Goal: Task Accomplishment & Management: Manage account settings

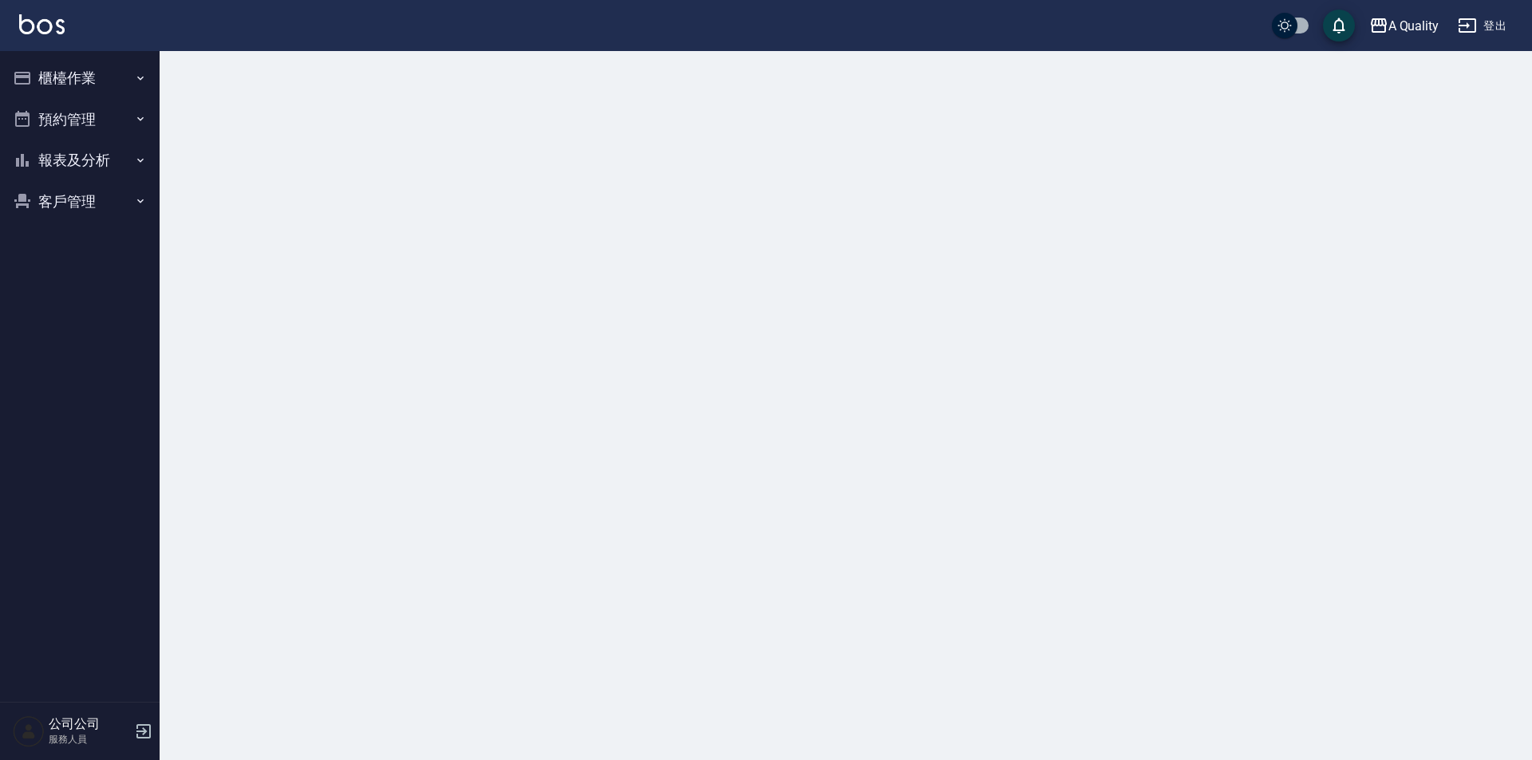
click at [94, 114] on button "預約管理" at bounding box center [79, 119] width 147 height 41
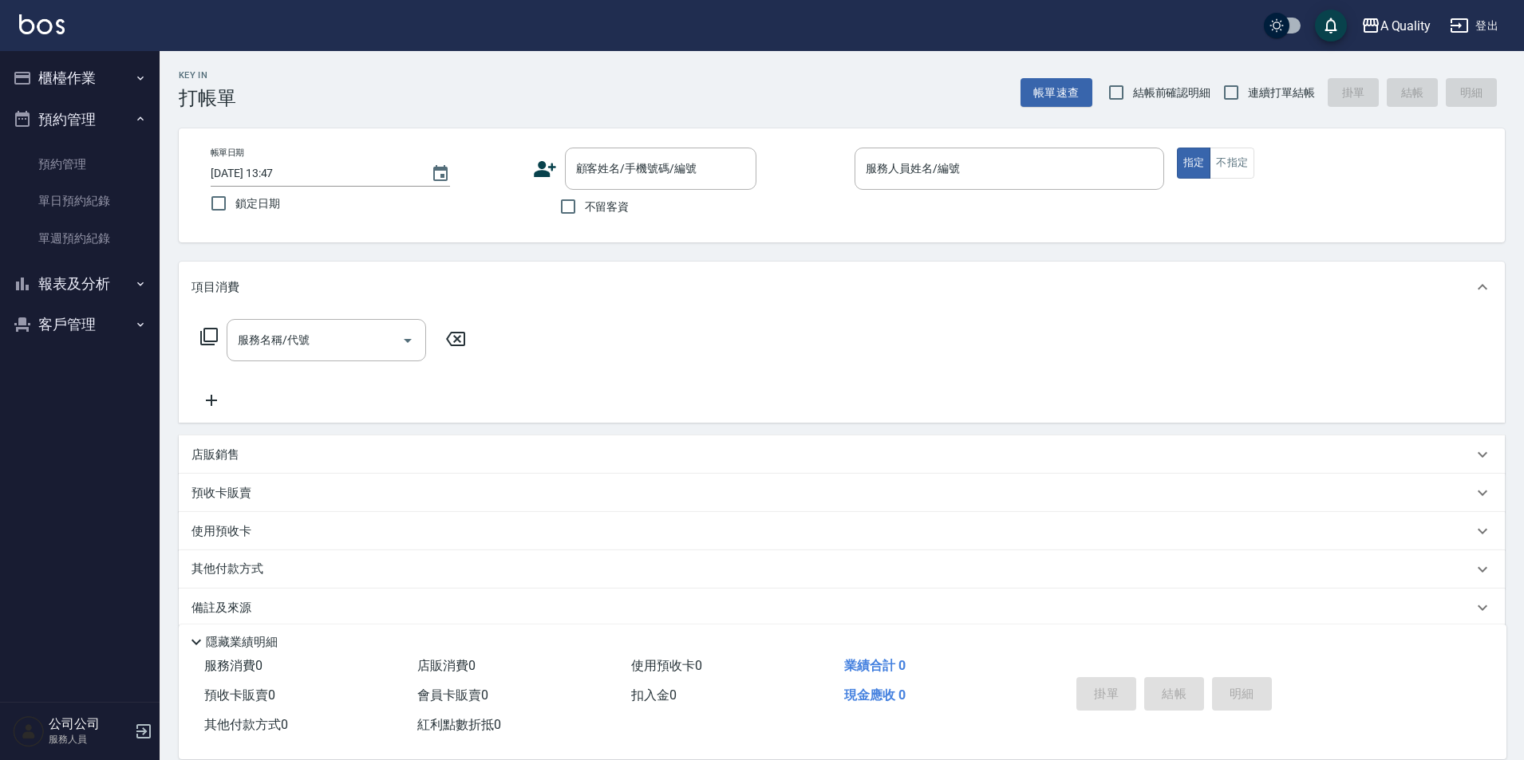
click at [62, 123] on button "預約管理" at bounding box center [79, 119] width 147 height 41
click at [71, 123] on button "預約管理" at bounding box center [79, 119] width 147 height 41
click at [93, 213] on link "單日預約紀錄" at bounding box center [79, 201] width 147 height 37
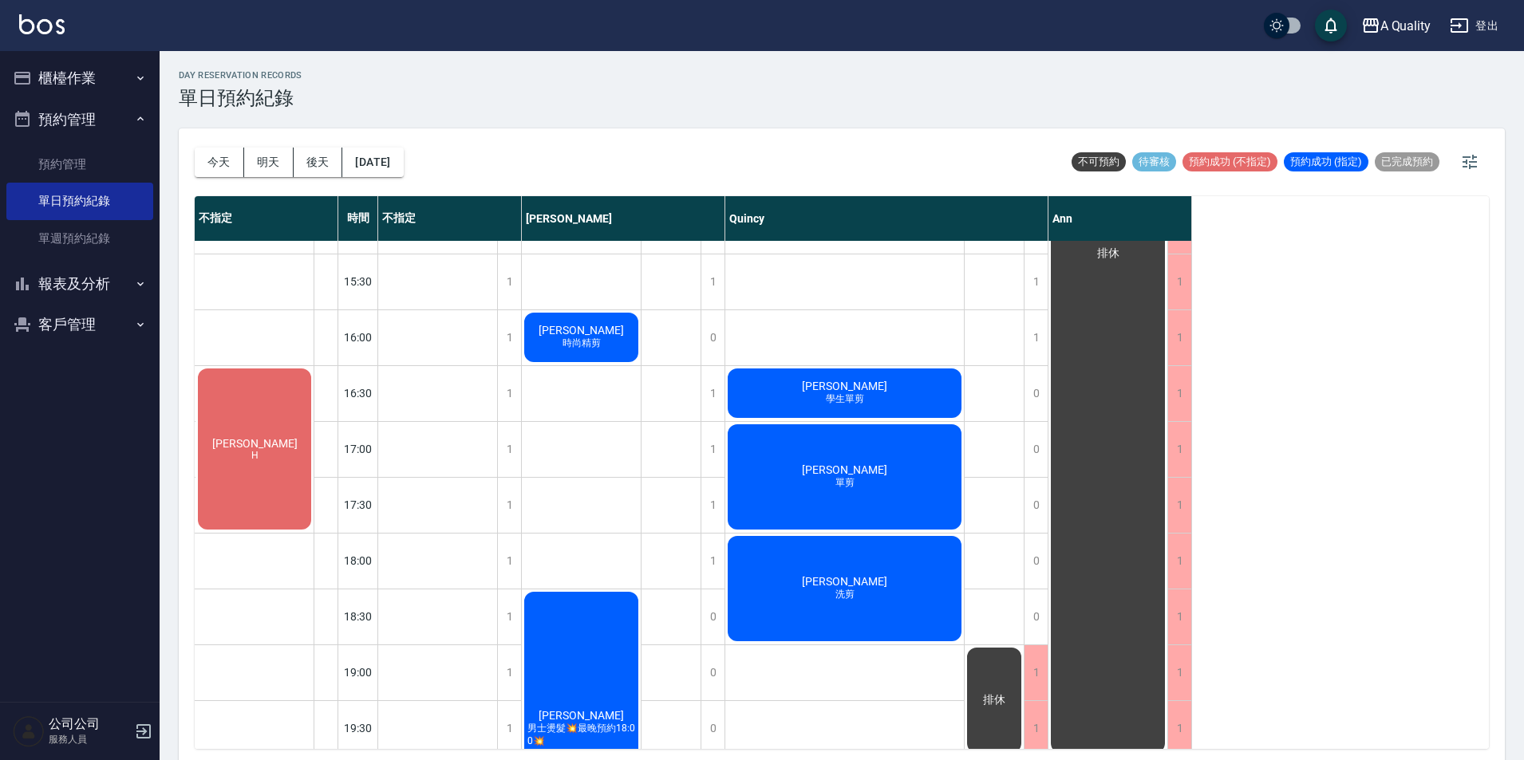
scroll to position [462, 0]
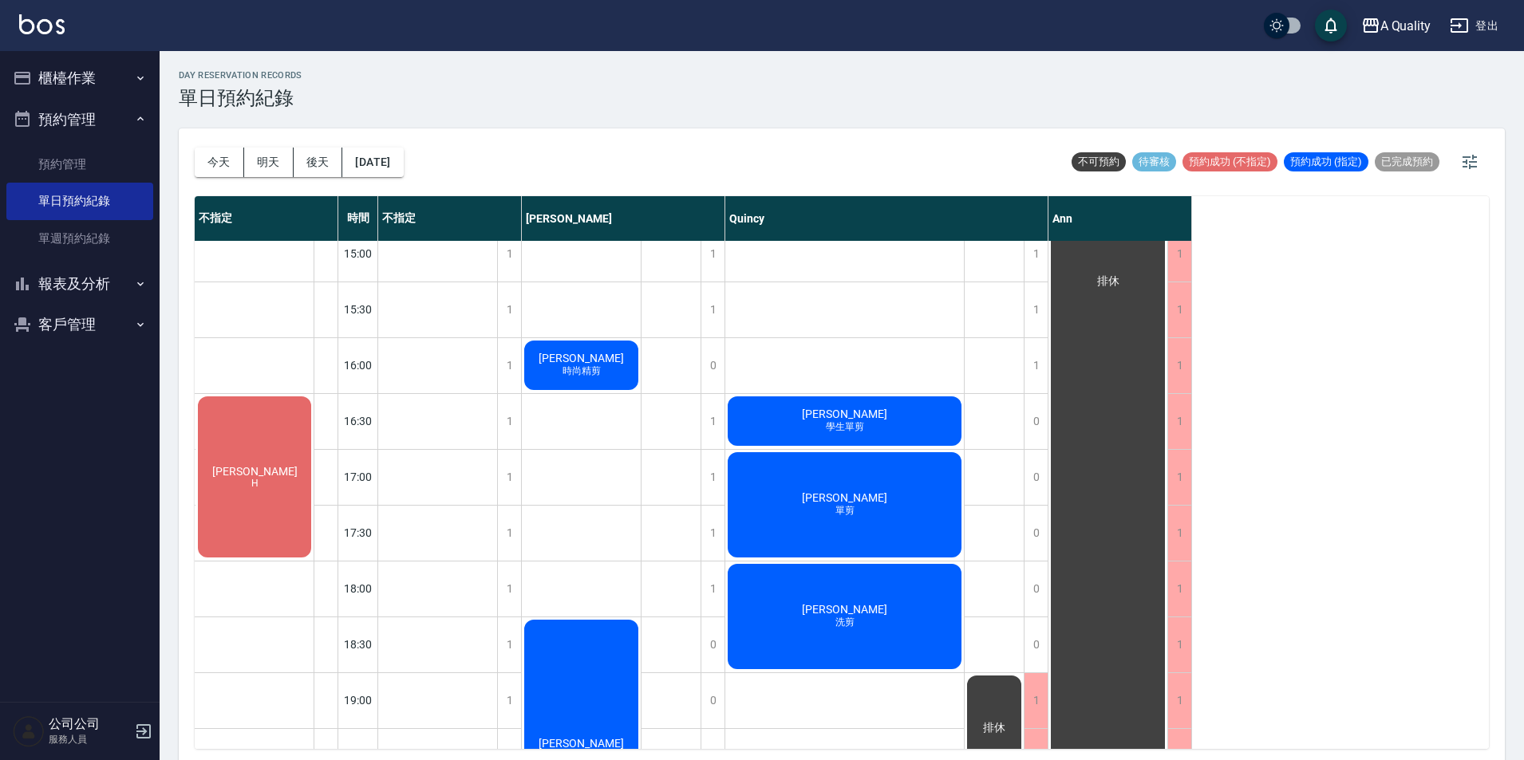
click at [218, 505] on div "梁玉如 H" at bounding box center [254, 477] width 118 height 166
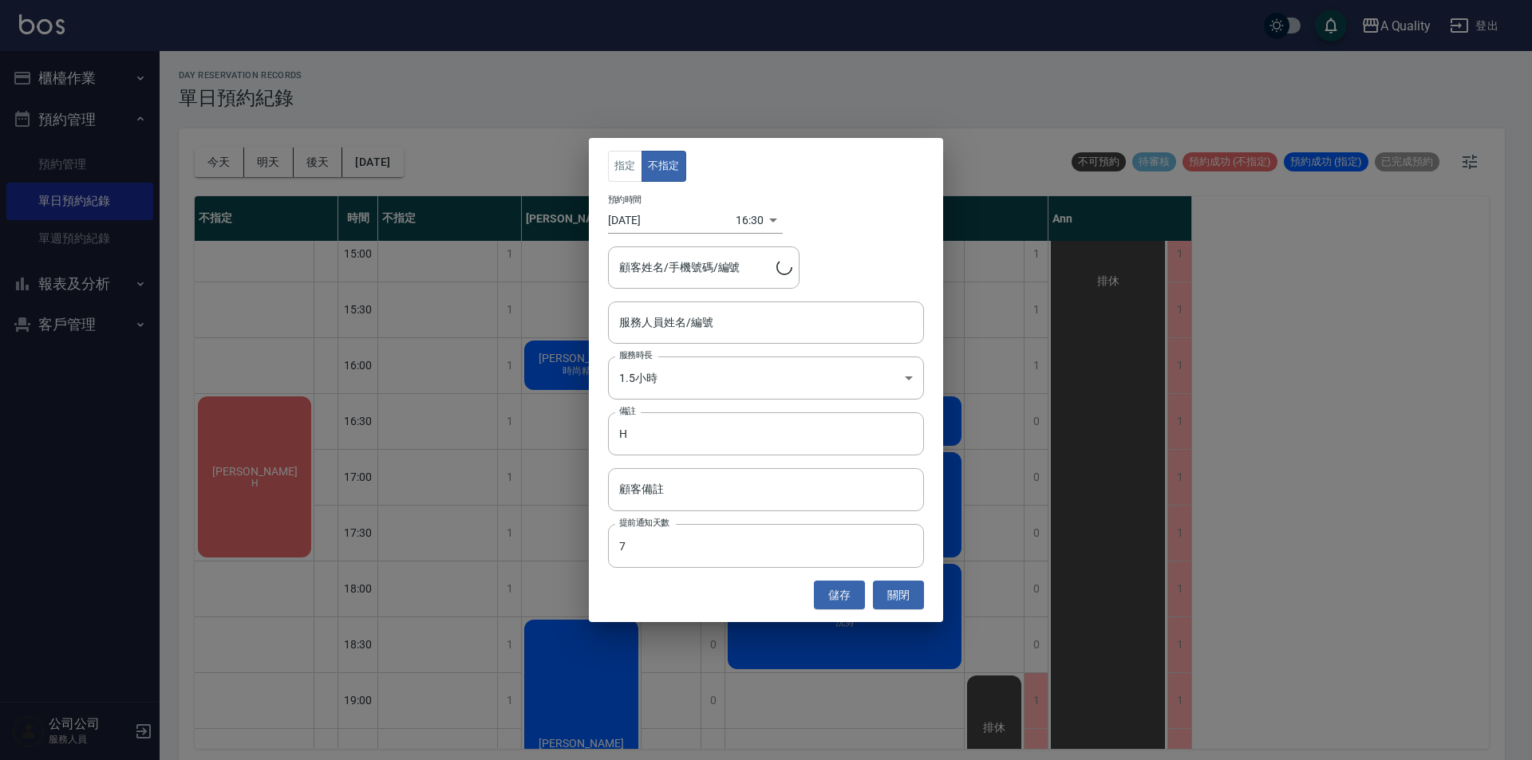
type input "梁玉如/0936788482/"
click at [709, 319] on div "服務人員姓名/編號 服務人員姓名/編號" at bounding box center [766, 323] width 316 height 42
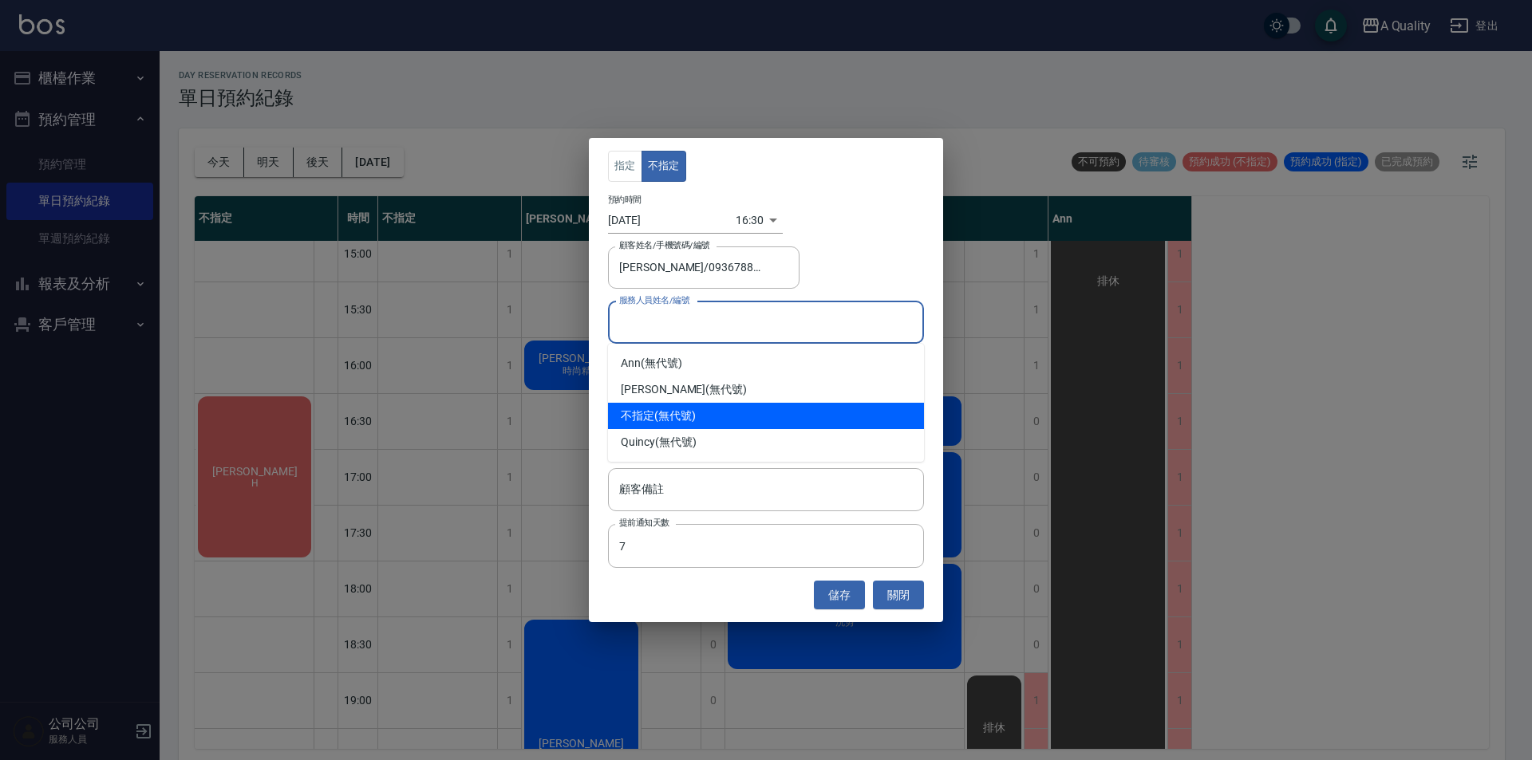
click at [664, 407] on div "不指定 (無代號)" at bounding box center [766, 416] width 316 height 26
type input "不指定(無代號)"
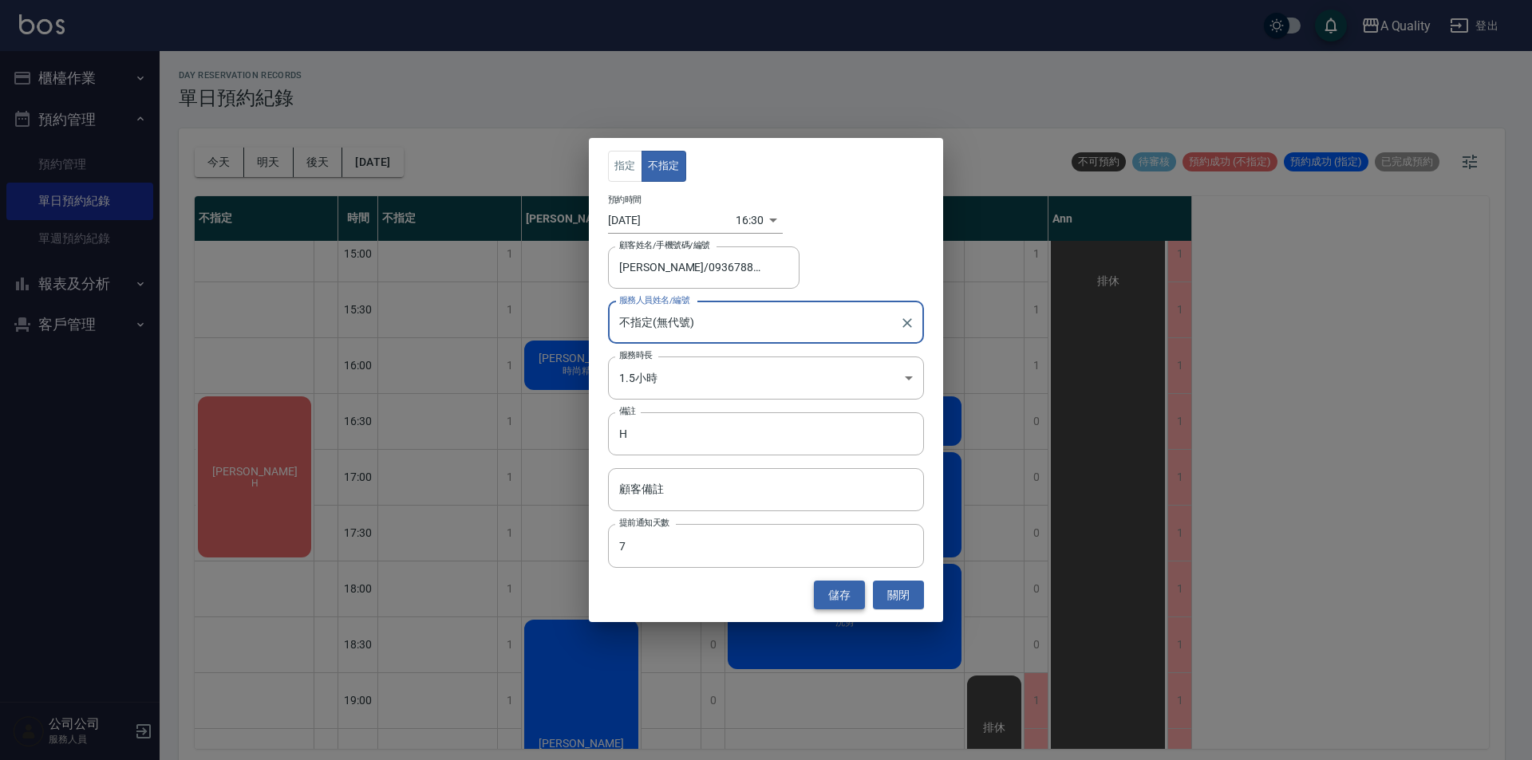
click at [826, 588] on button "儲存" at bounding box center [839, 596] width 51 height 30
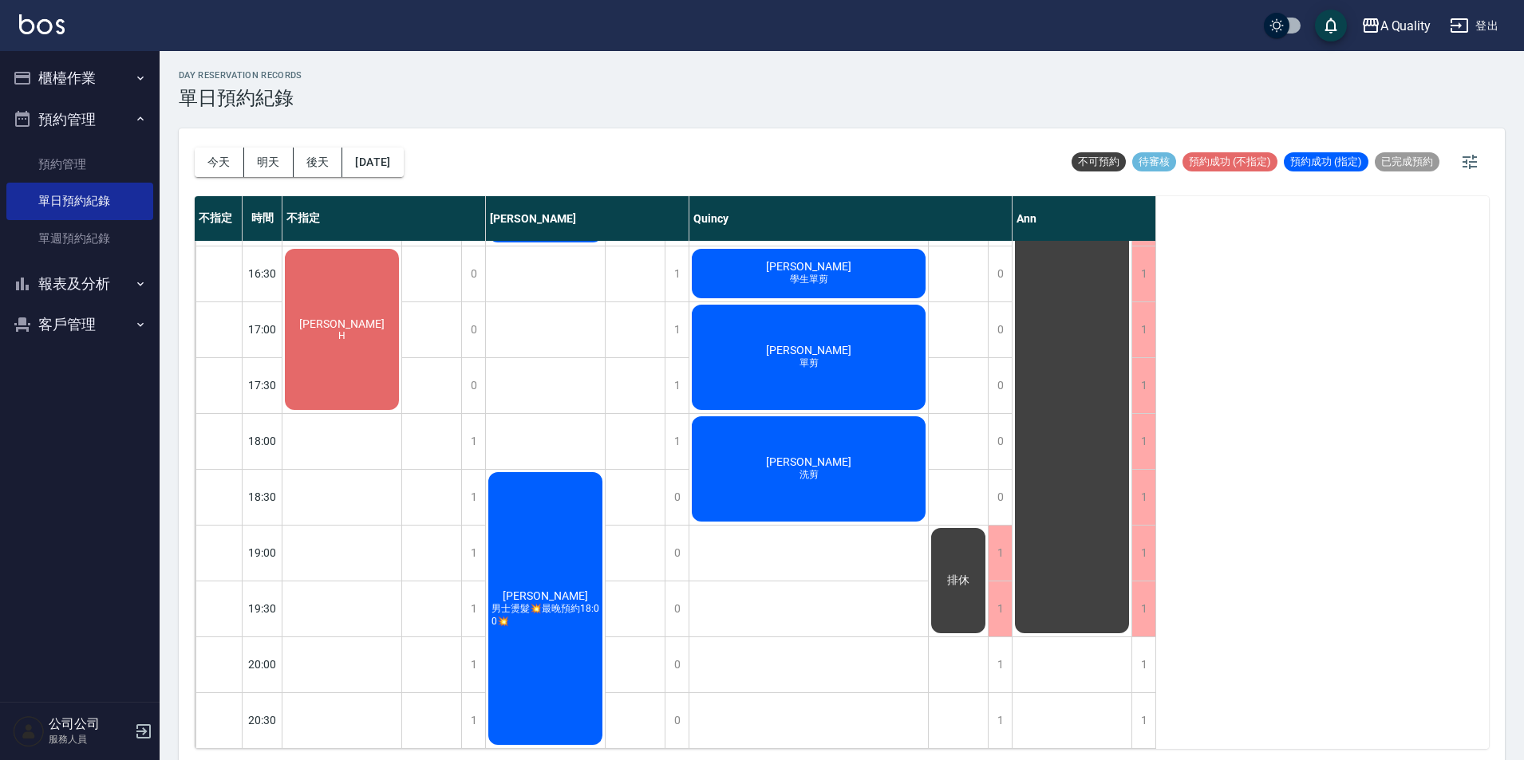
scroll to position [5, 0]
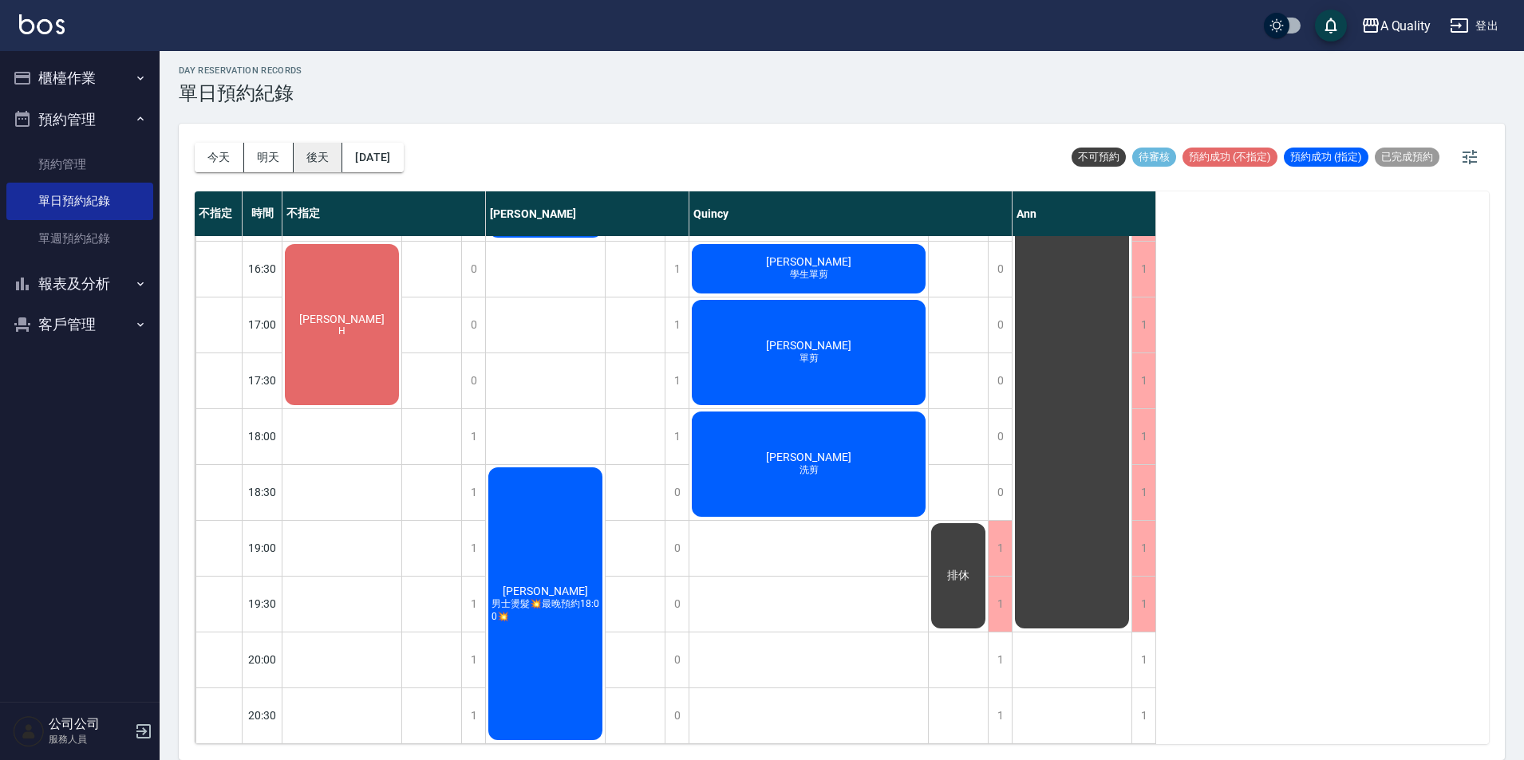
click at [320, 159] on button "後天" at bounding box center [318, 158] width 49 height 30
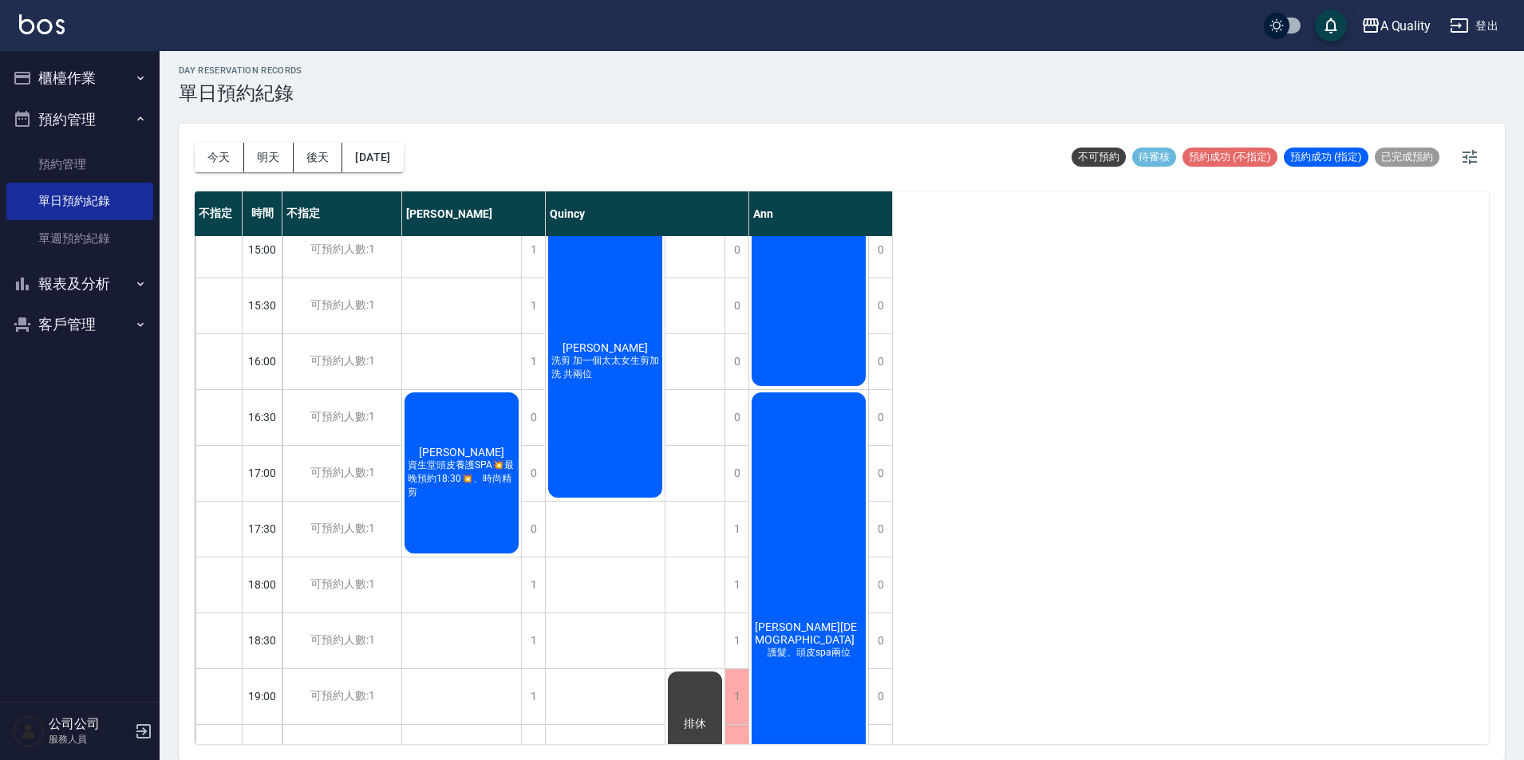
scroll to position [479, 0]
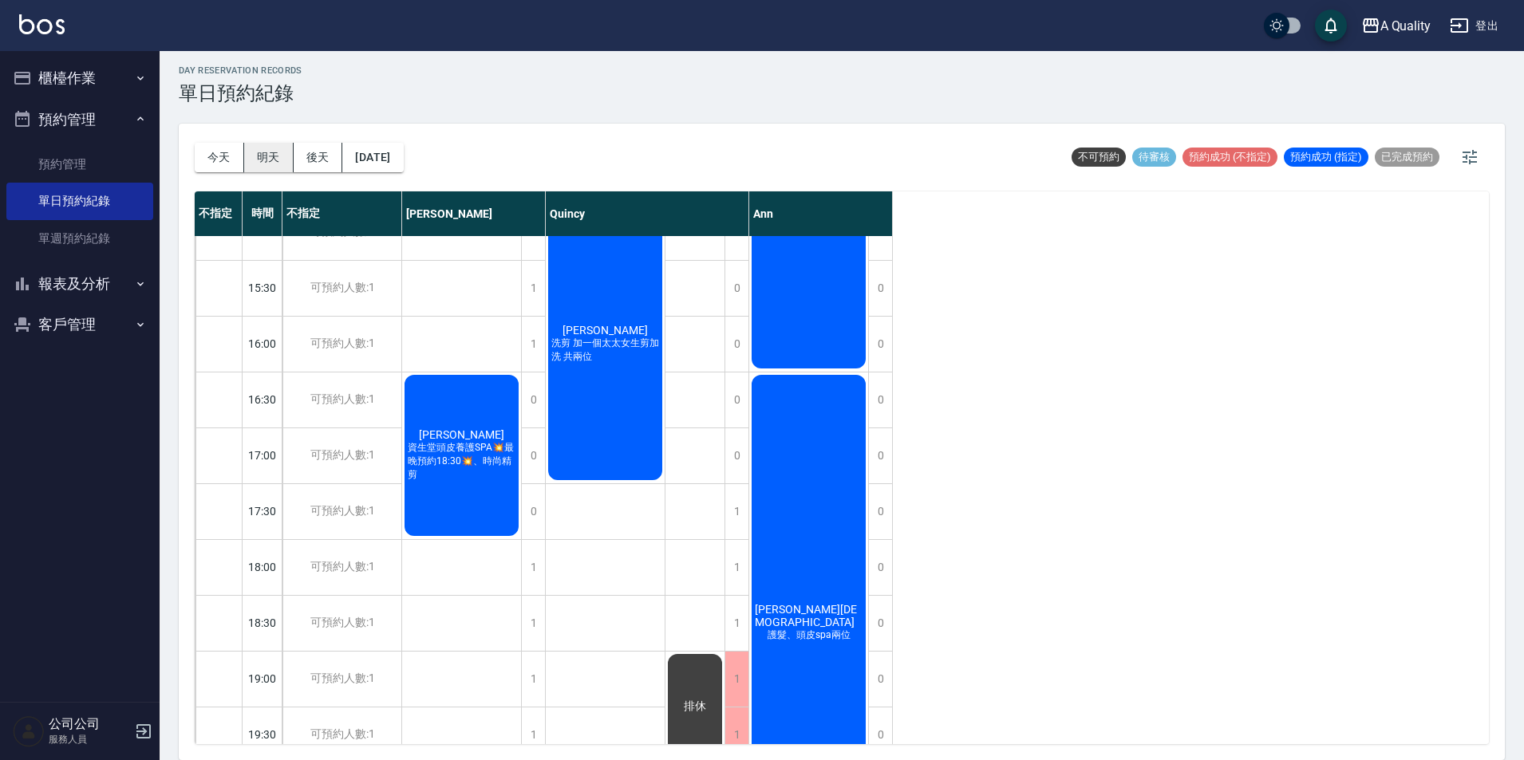
click at [276, 168] on button "明天" at bounding box center [268, 158] width 49 height 30
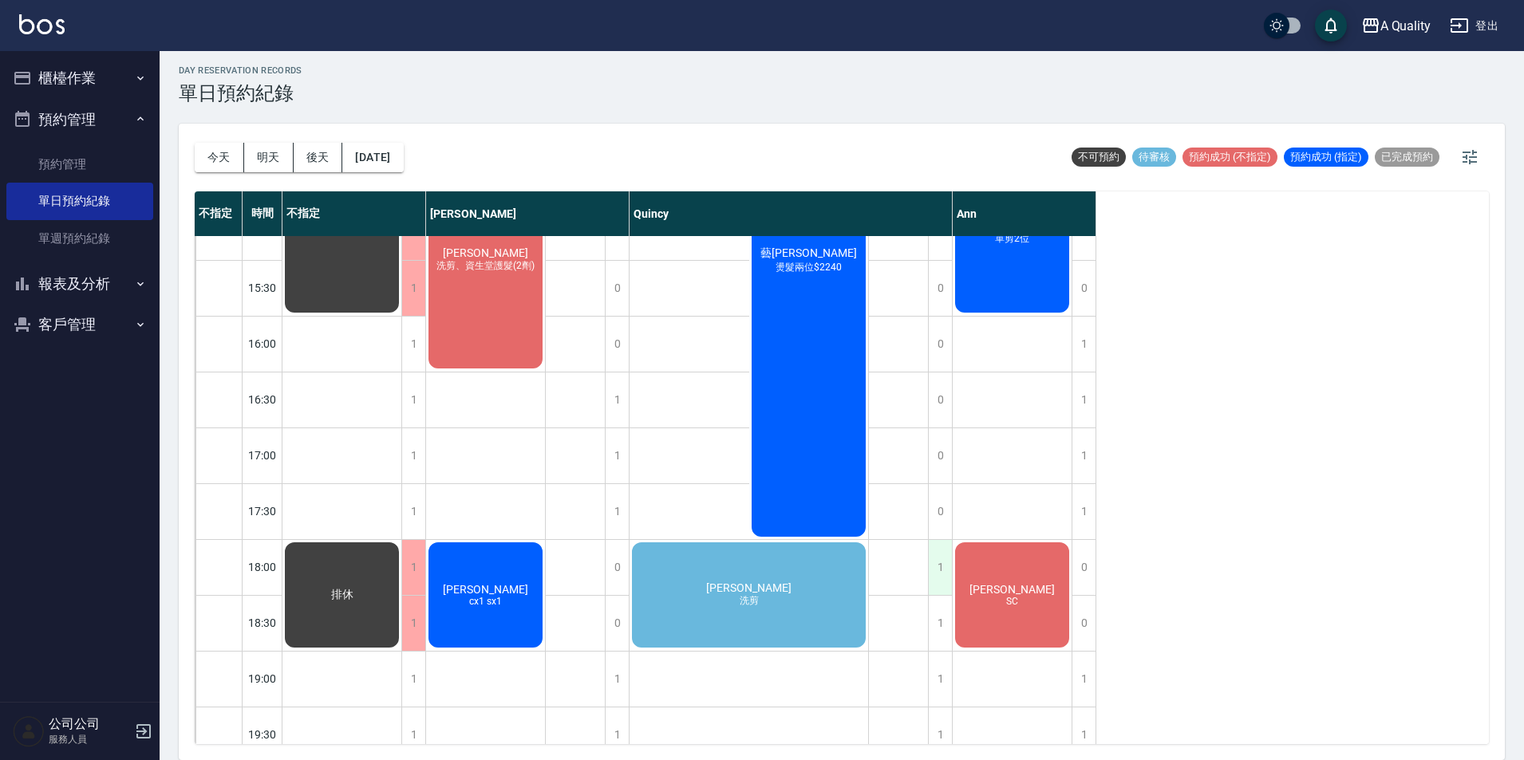
scroll to position [510, 0]
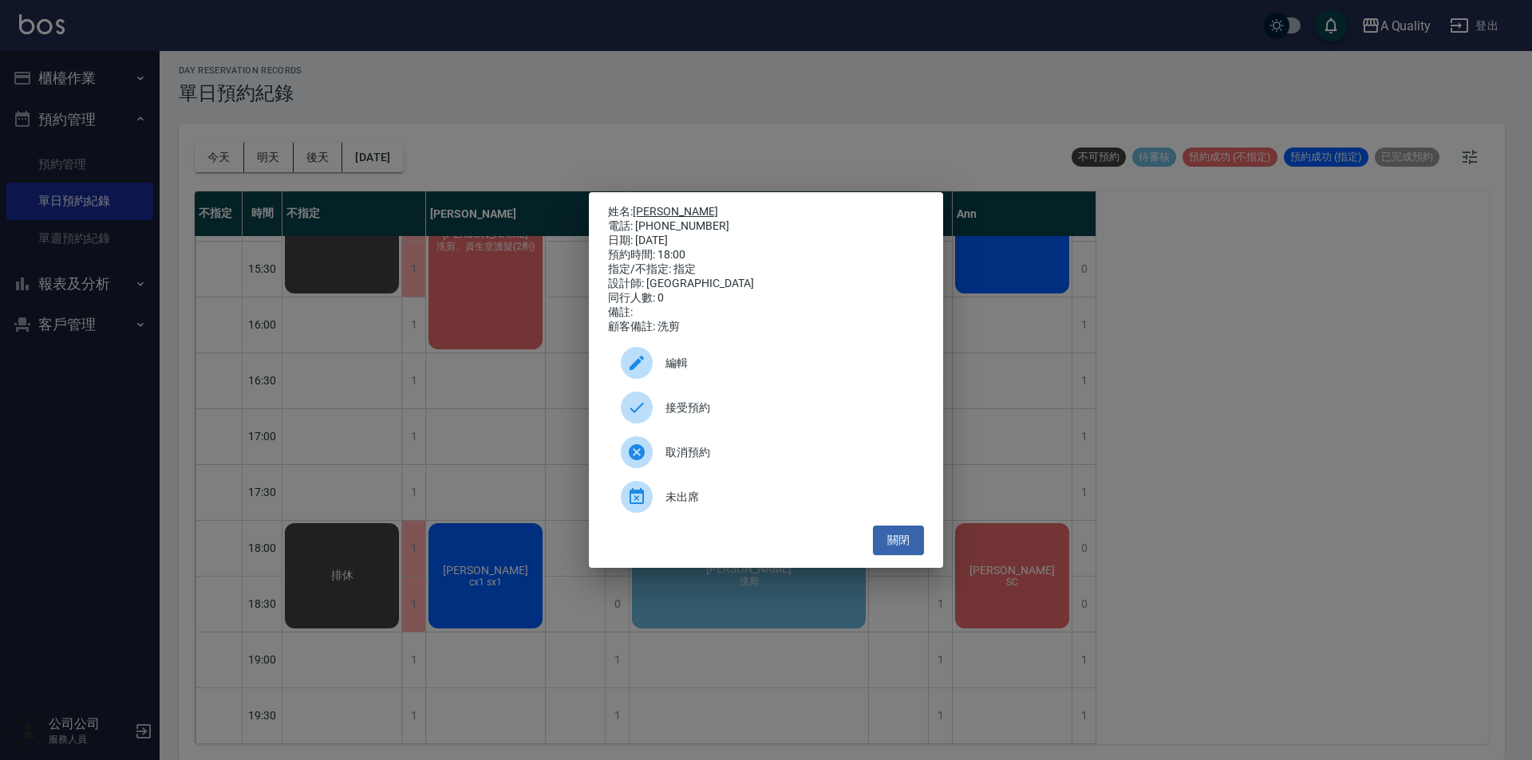
click at [651, 205] on link "[PERSON_NAME]" at bounding box center [675, 211] width 85 height 13
click at [905, 553] on button "關閉" at bounding box center [898, 541] width 51 height 30
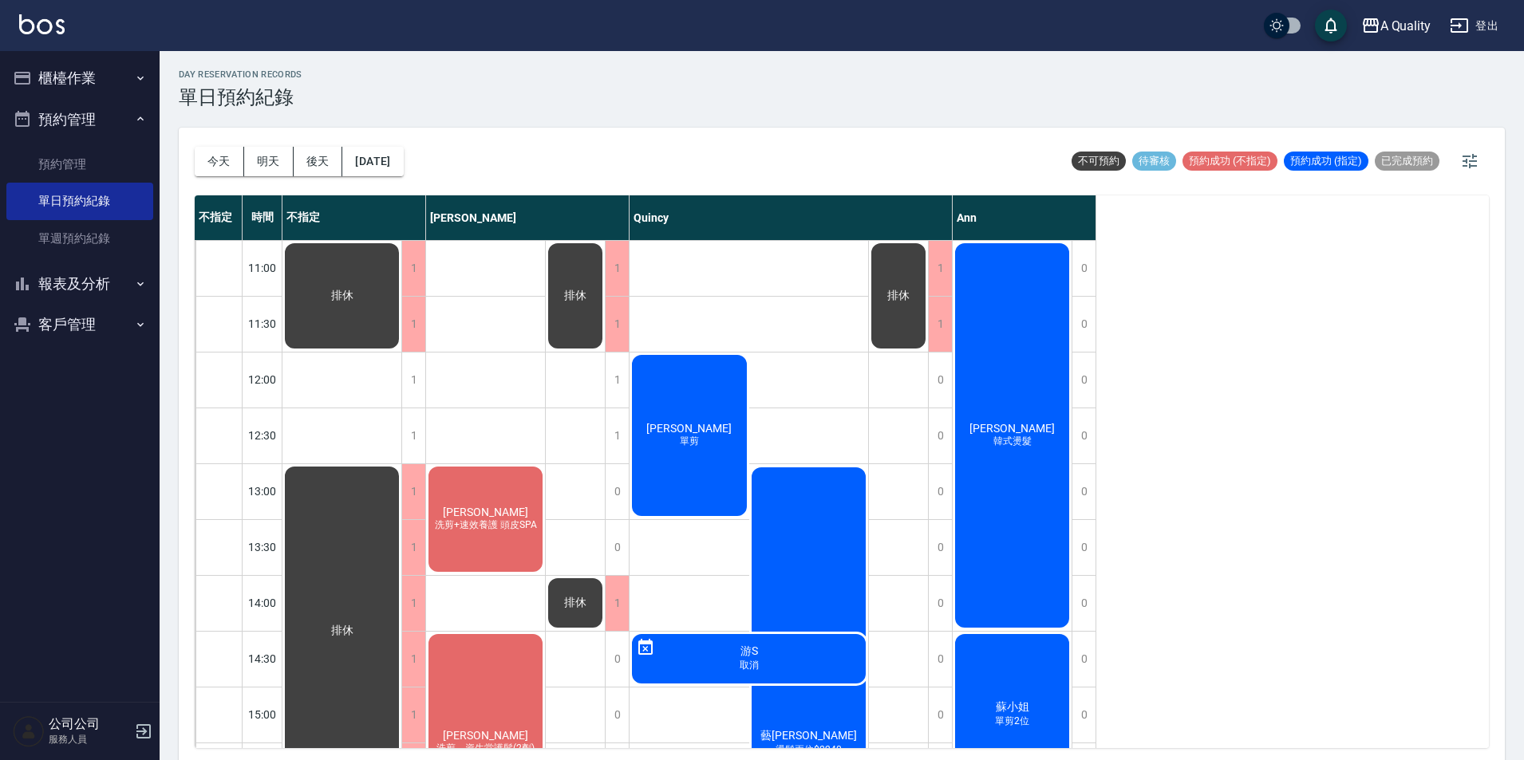
scroll to position [0, 0]
